Goal: Information Seeking & Learning: Check status

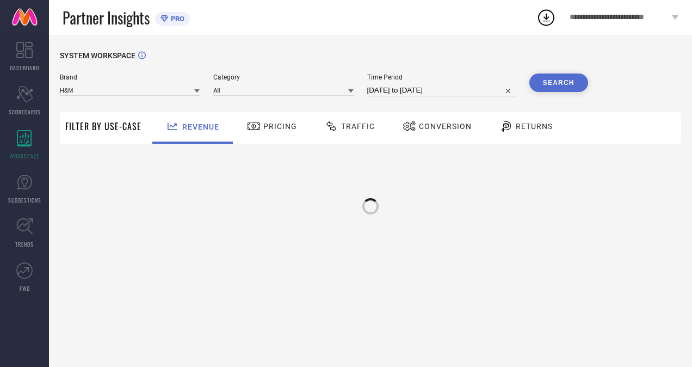
click at [359, 127] on span "Traffic" at bounding box center [358, 126] width 34 height 9
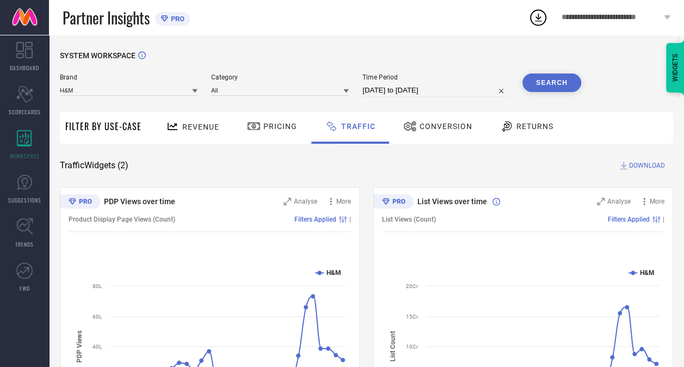
click at [443, 95] on input "[DATE] to [DATE]" at bounding box center [435, 90] width 146 height 13
select select "7"
select select "2025"
select select "8"
select select "2025"
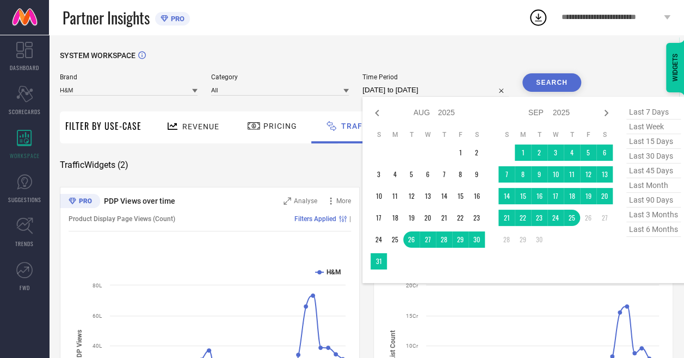
click at [489, 58] on div "SYSTEM WORKSPACE" at bounding box center [366, 62] width 613 height 22
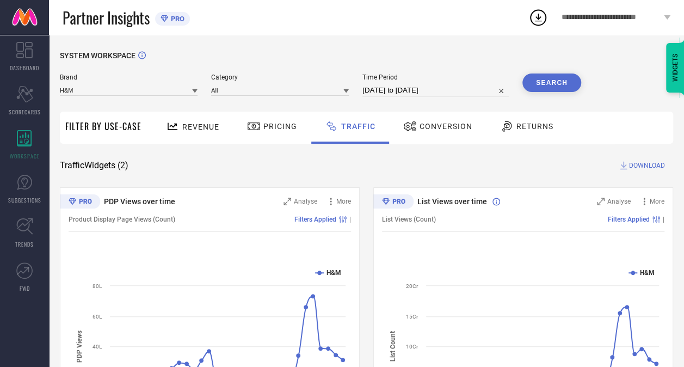
click at [480, 52] on div "SYSTEM WORKSPACE" at bounding box center [366, 62] width 613 height 22
click at [436, 92] on input "[DATE] to [DATE]" at bounding box center [435, 90] width 146 height 13
select select "7"
select select "2025"
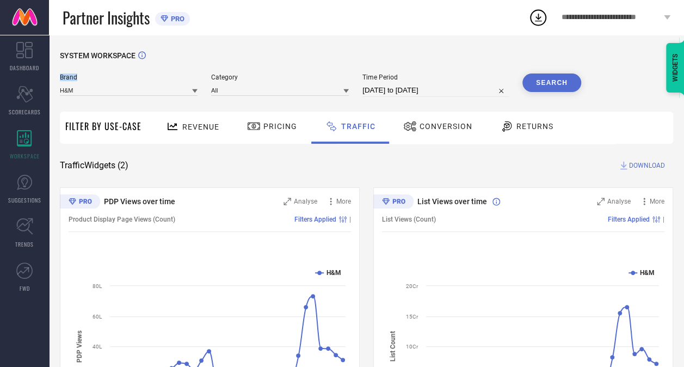
select select "8"
select select "2025"
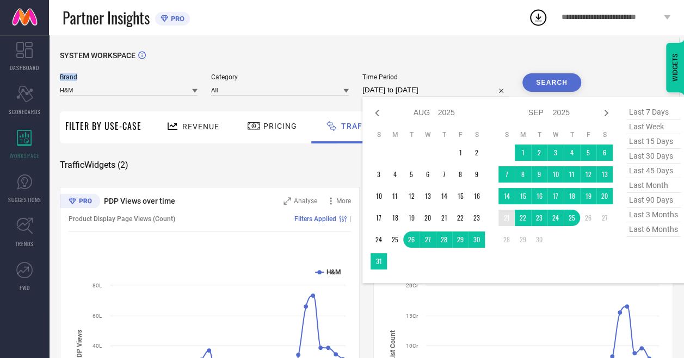
click at [505, 218] on td "21" at bounding box center [506, 218] width 16 height 16
type input "[DATE] to [DATE]"
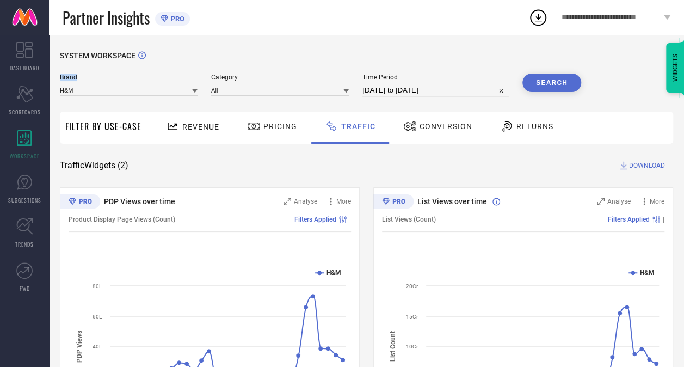
click at [505, 218] on div "Filters Applied |" at bounding box center [550, 219] width 228 height 8
click at [552, 84] on button "Search" at bounding box center [551, 82] width 59 height 18
